Goal: Find specific page/section: Find specific page/section

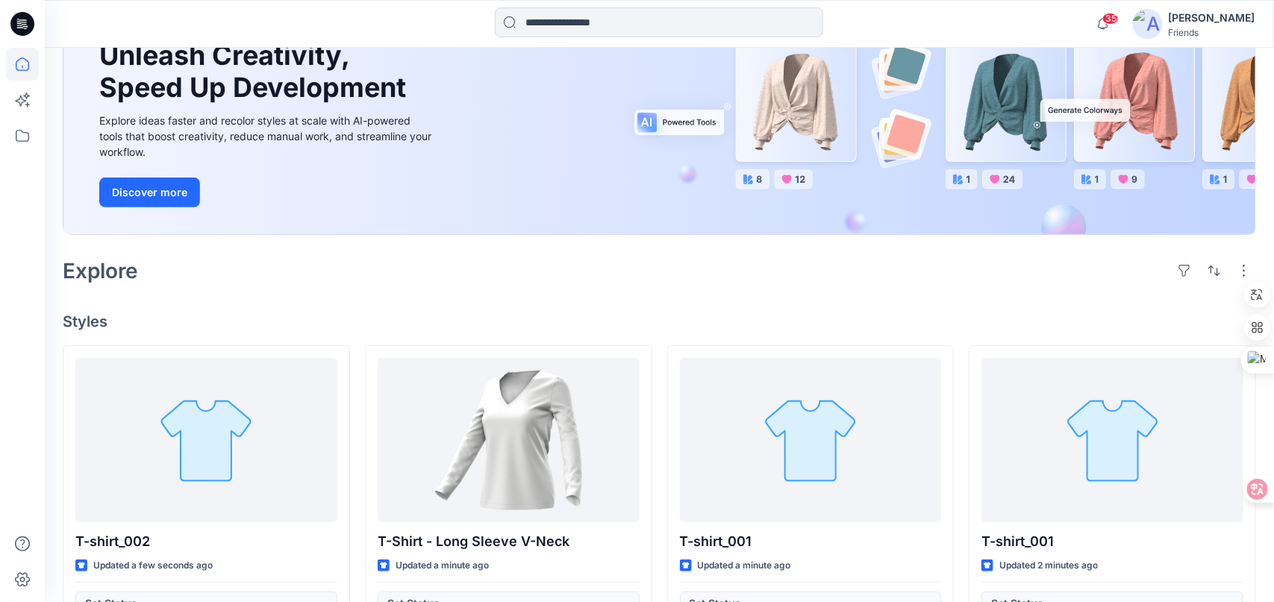
scroll to position [75, 0]
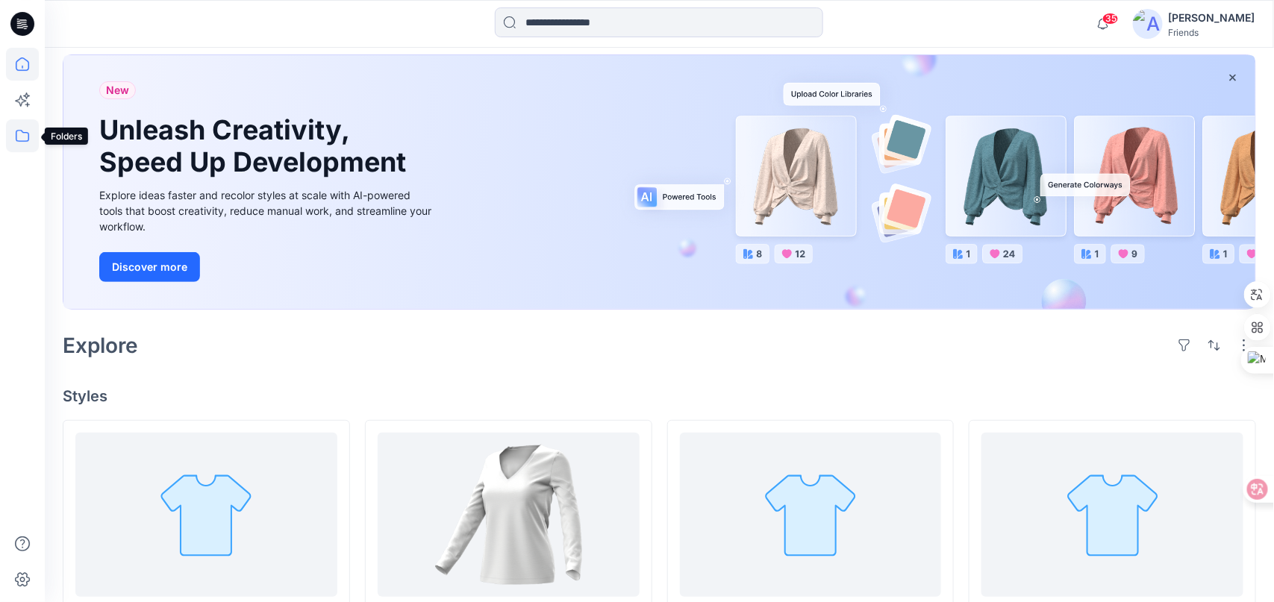
click at [25, 142] on icon at bounding box center [22, 135] width 33 height 33
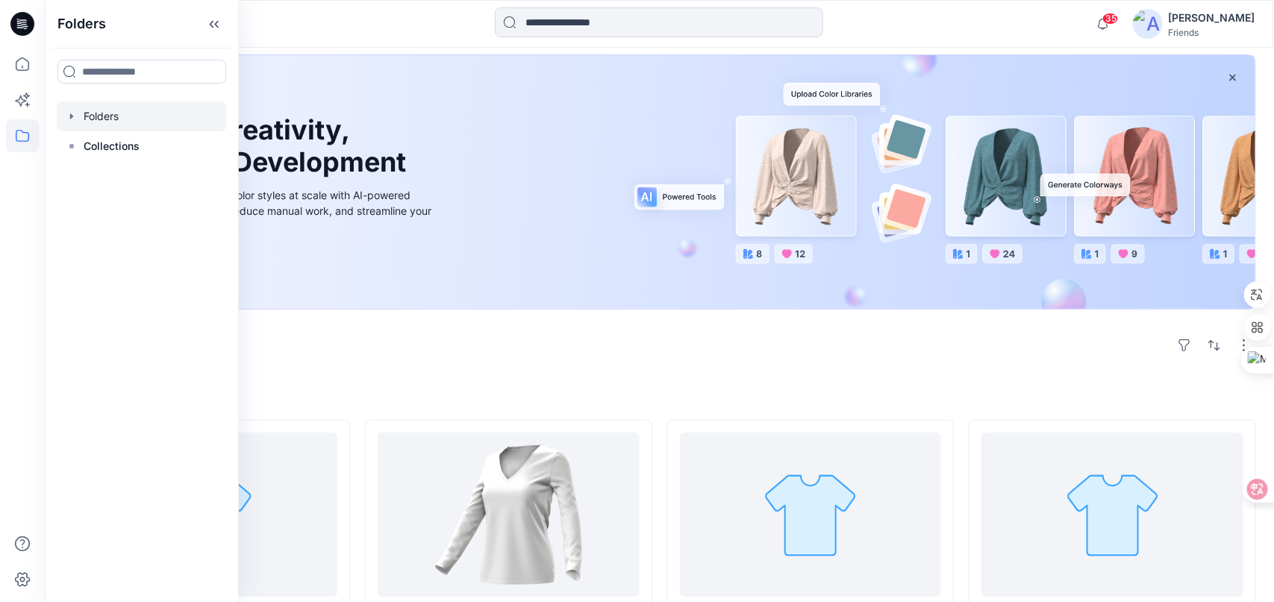
click at [113, 113] on div at bounding box center [142, 116] width 170 height 30
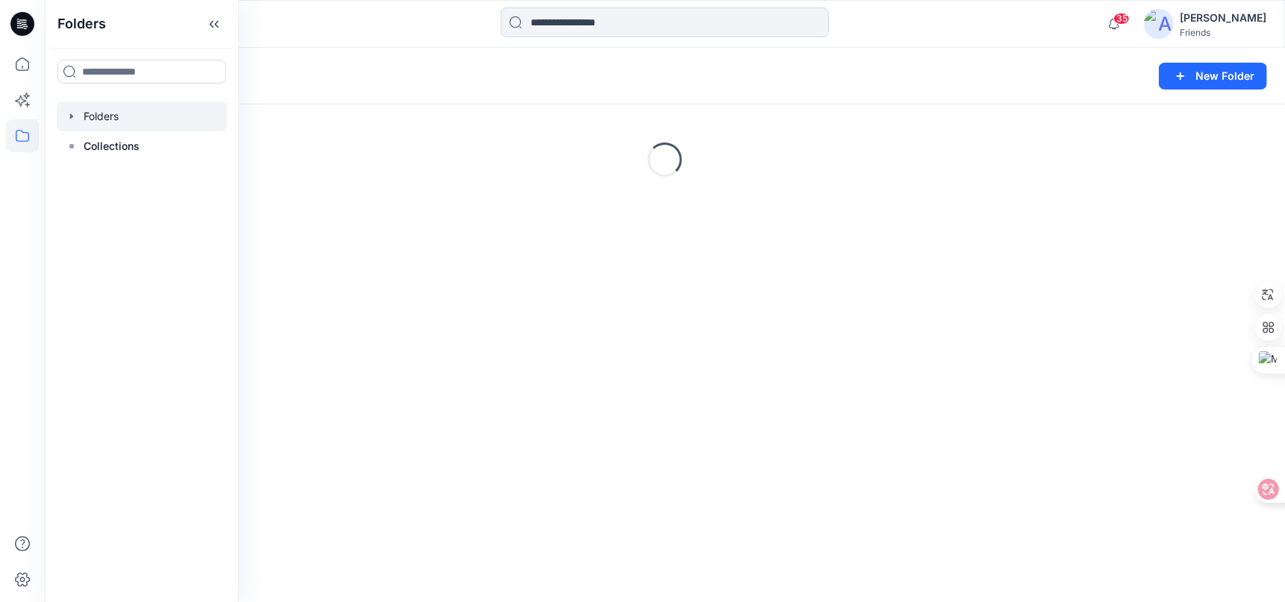
click at [72, 122] on icon "button" at bounding box center [72, 116] width 12 height 12
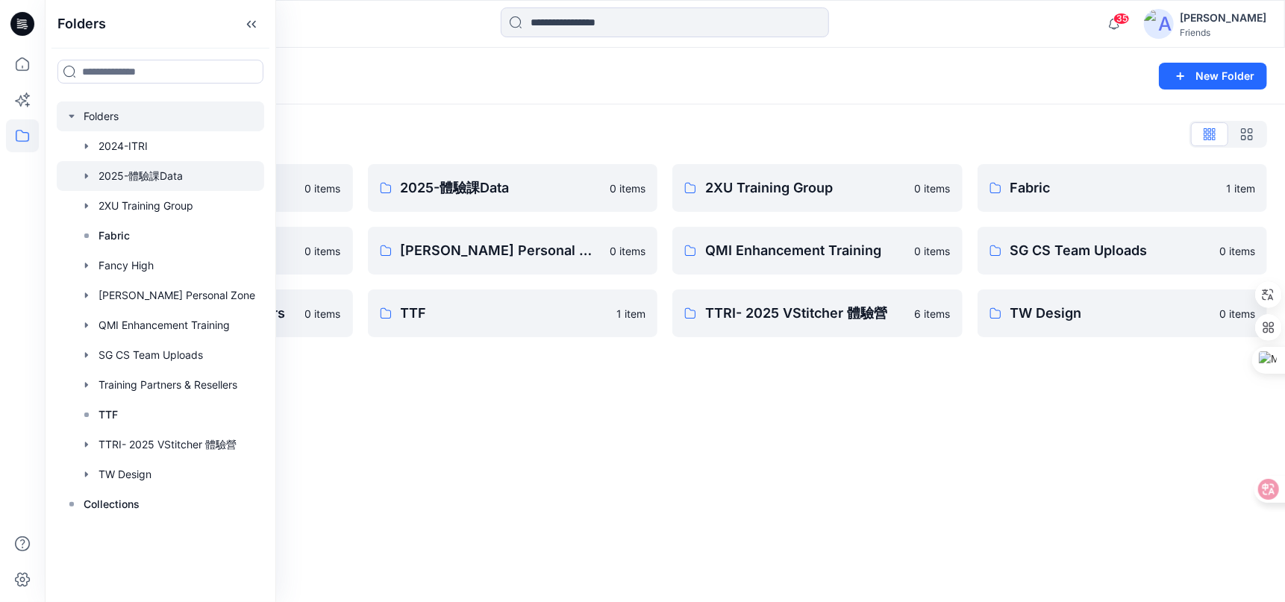
click at [156, 179] on div at bounding box center [160, 176] width 207 height 30
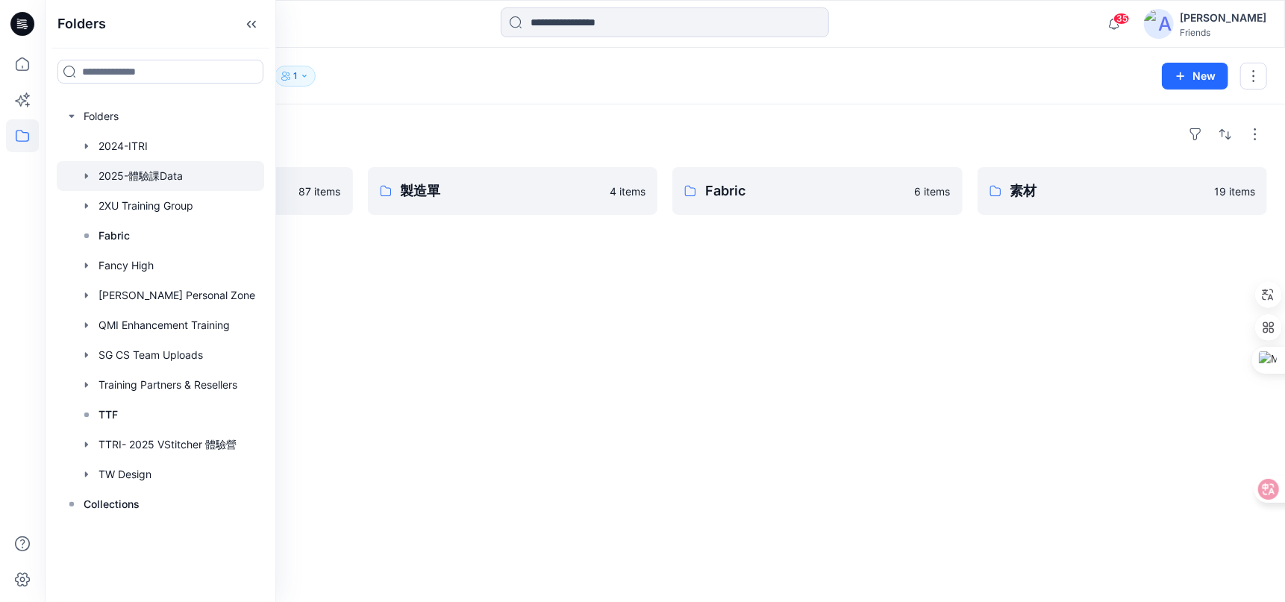
click at [356, 275] on div "Folders 版型庫 87 items 製造單 4 items Fabric 6 items 素材 19 items" at bounding box center [665, 353] width 1240 height 498
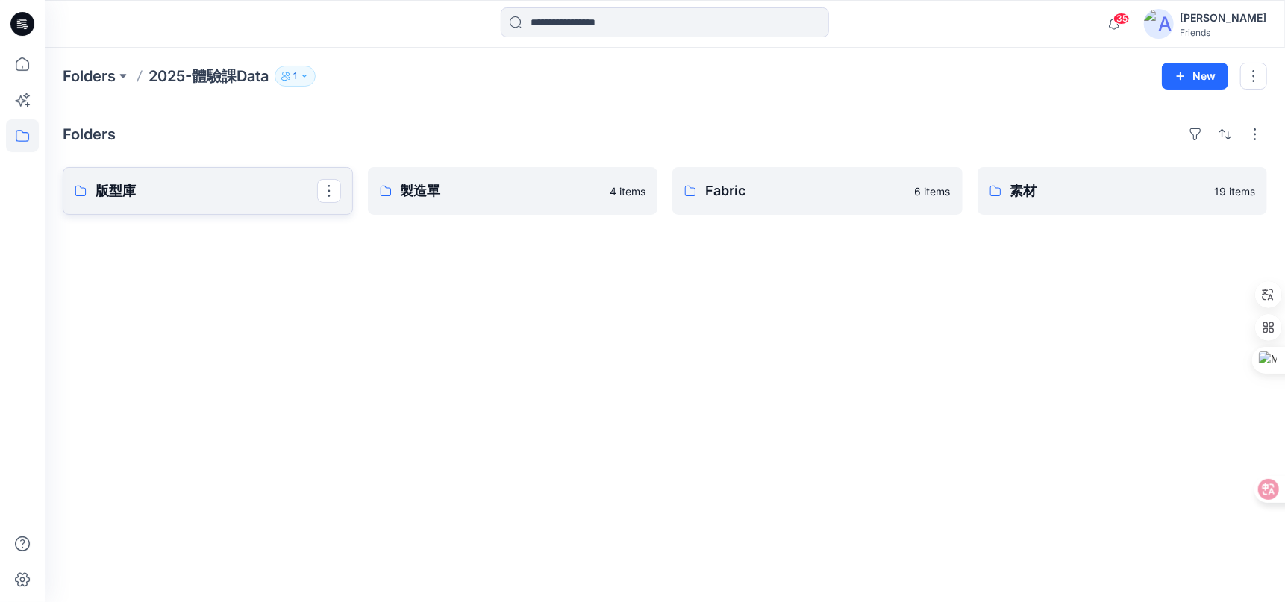
click at [251, 193] on p "版型庫" at bounding box center [206, 191] width 222 height 21
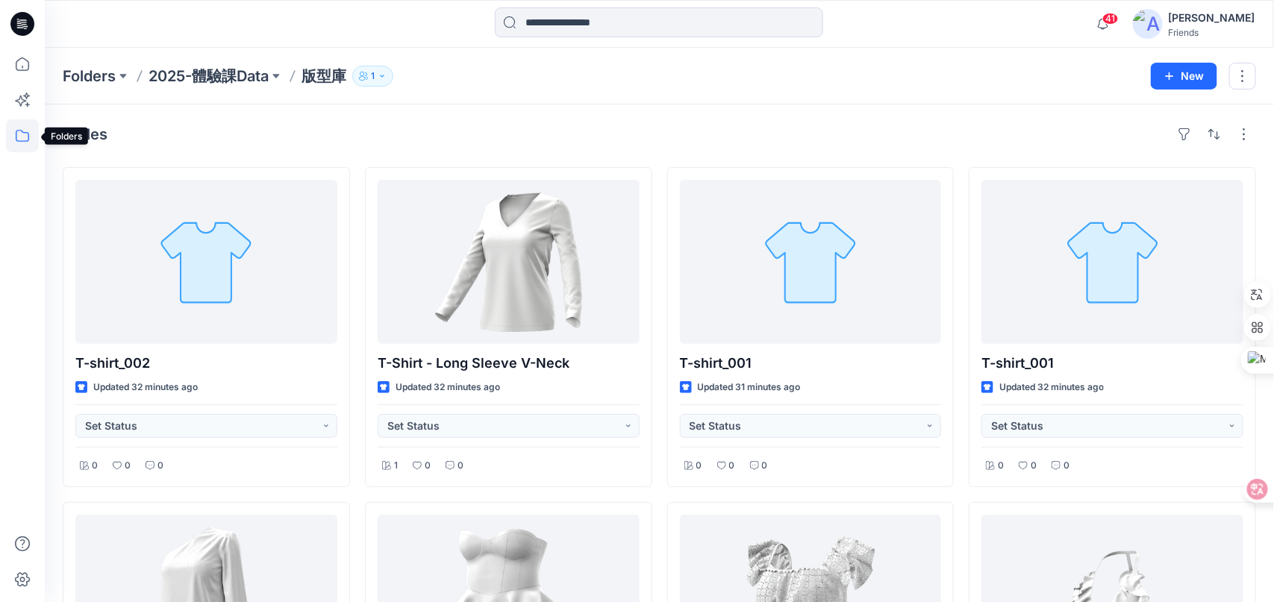
click at [25, 133] on icon at bounding box center [22, 136] width 13 height 12
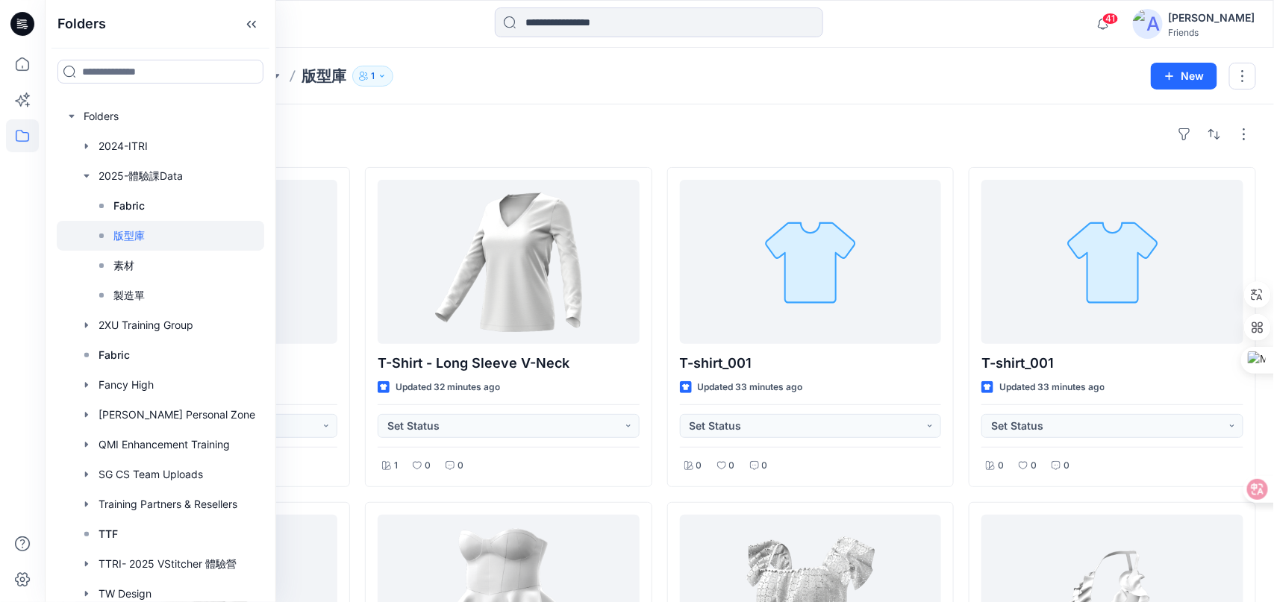
click at [129, 236] on p "版型庫" at bounding box center [128, 236] width 31 height 18
